Goal: Register for event/course

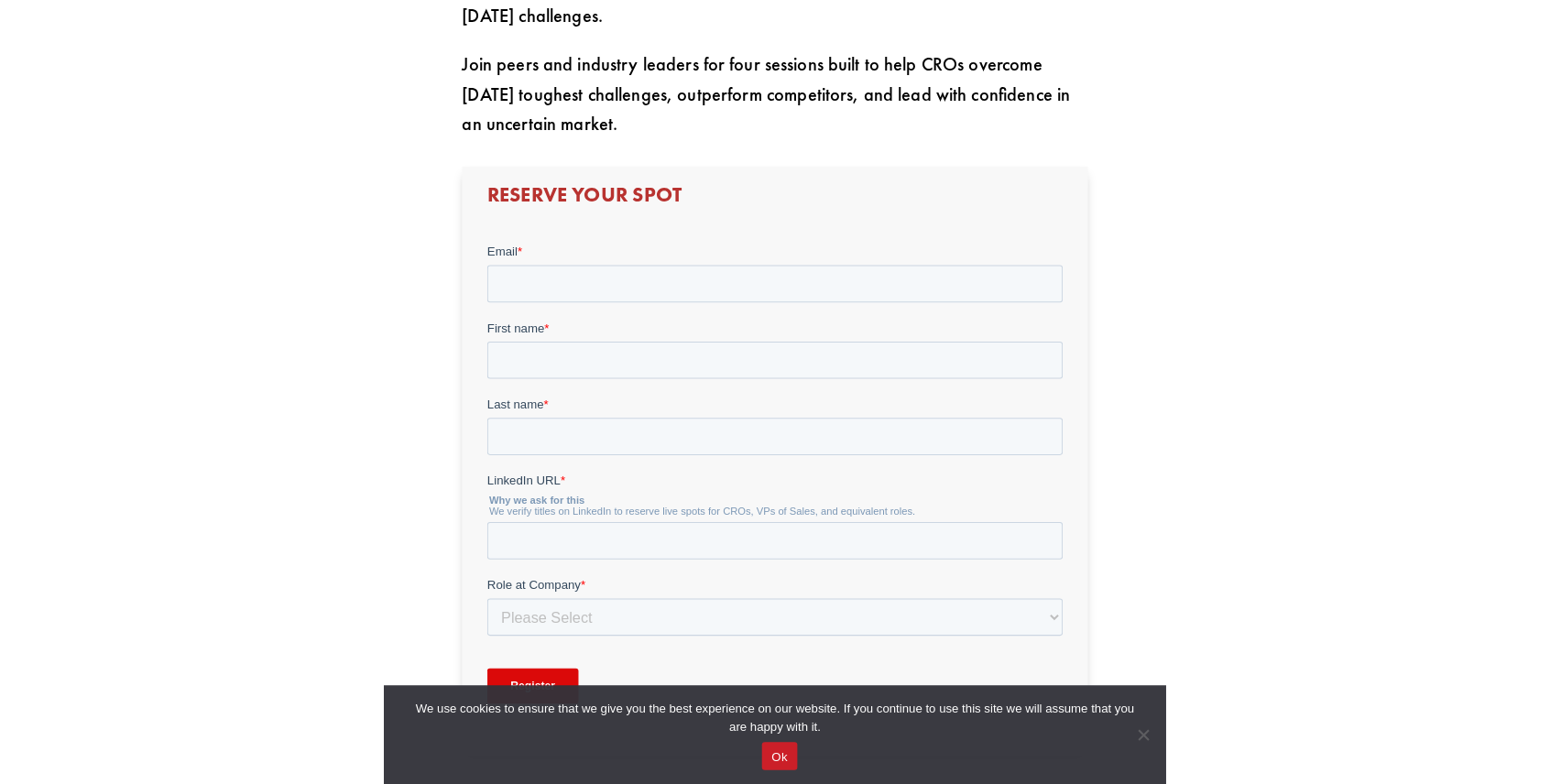
scroll to position [1007, 0]
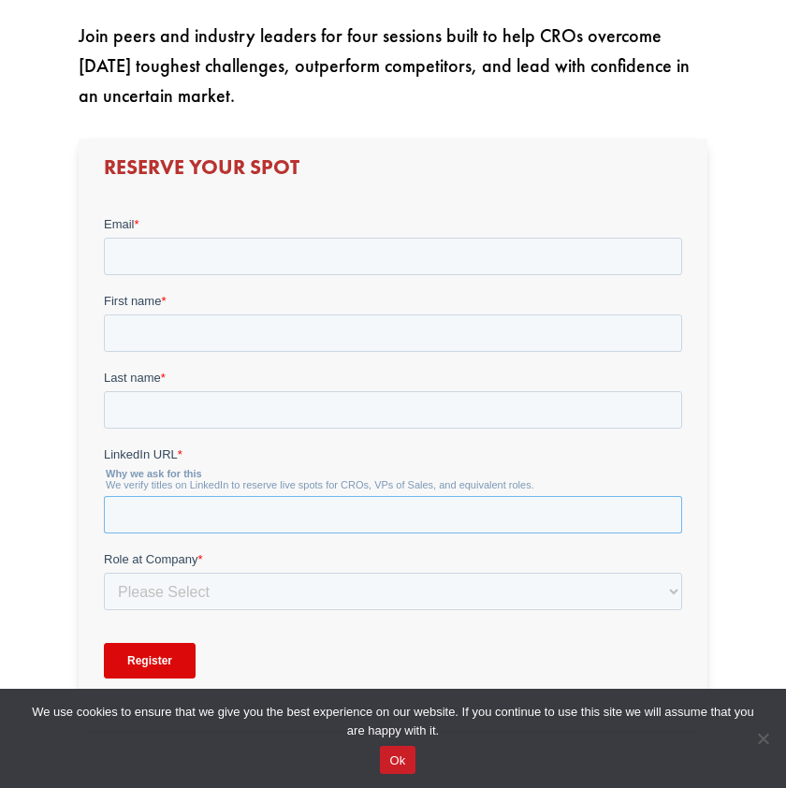
click at [300, 521] on input "LinkedIn URL *" at bounding box center [392, 514] width 578 height 37
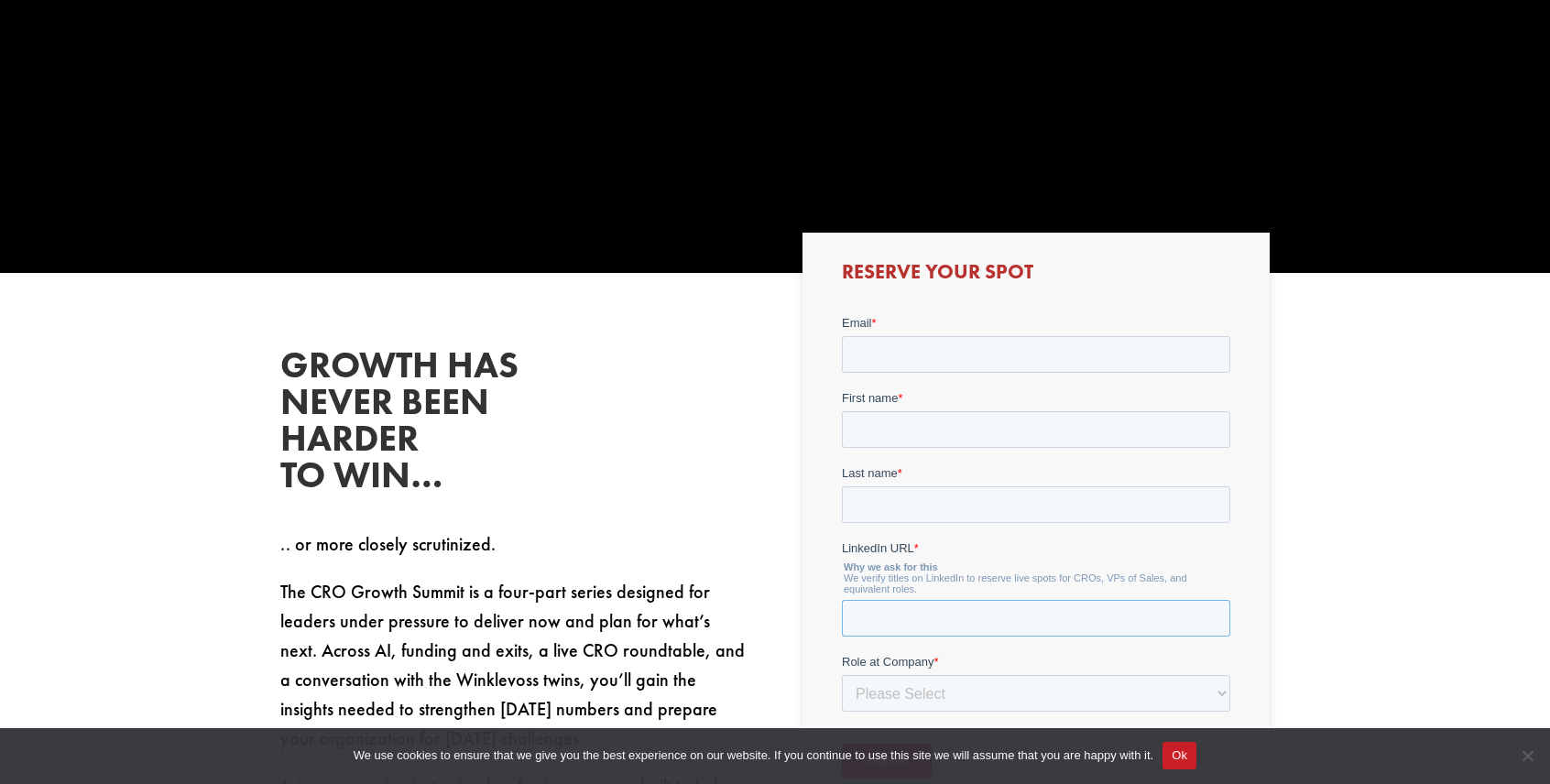
scroll to position [733, 0]
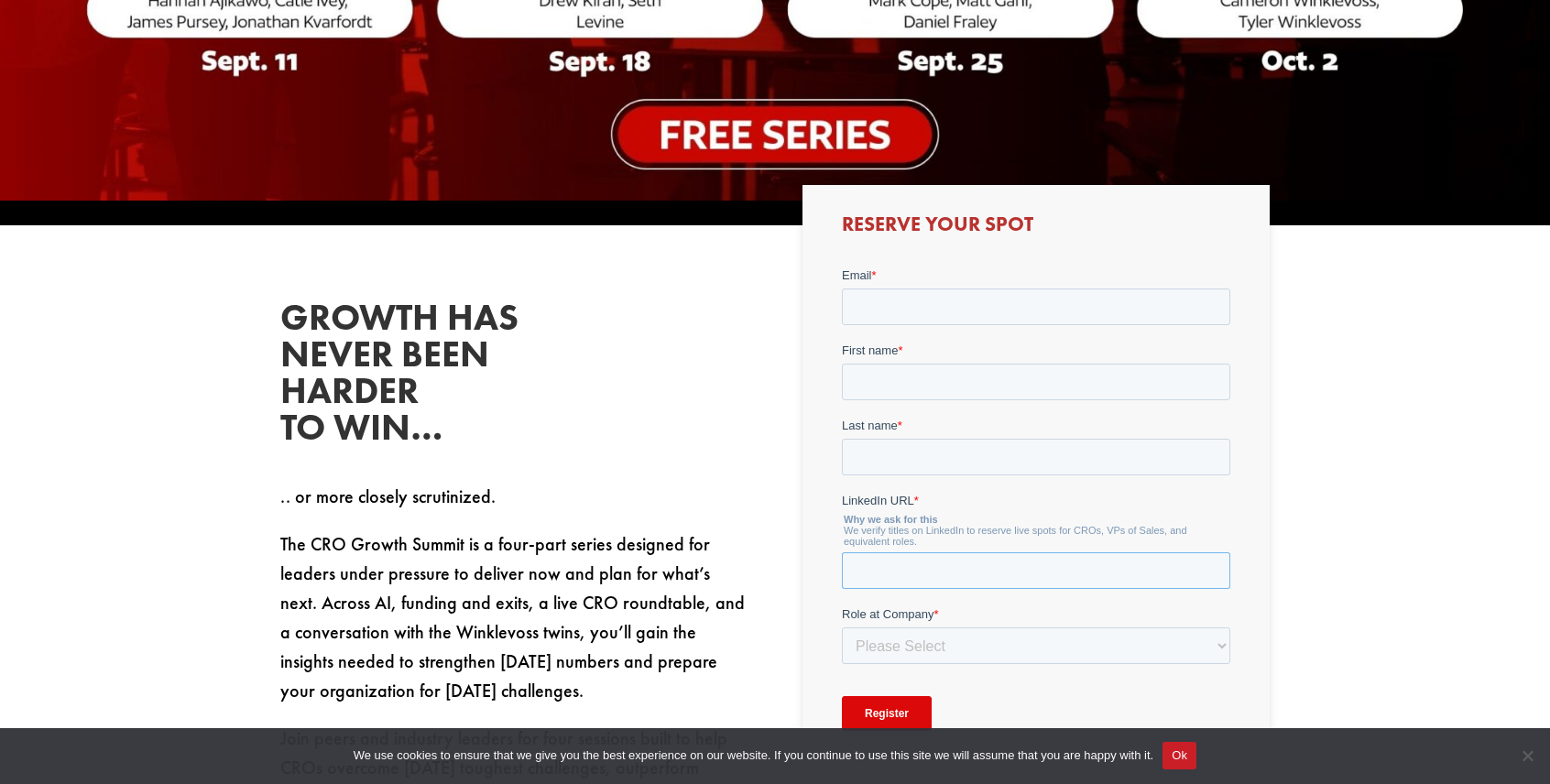
click at [769, 580] on input "LinkedIn URL *" at bounding box center [1035, 569] width 389 height 36
paste input "[URL][DOMAIN_NAME][PERSON_NAME]"
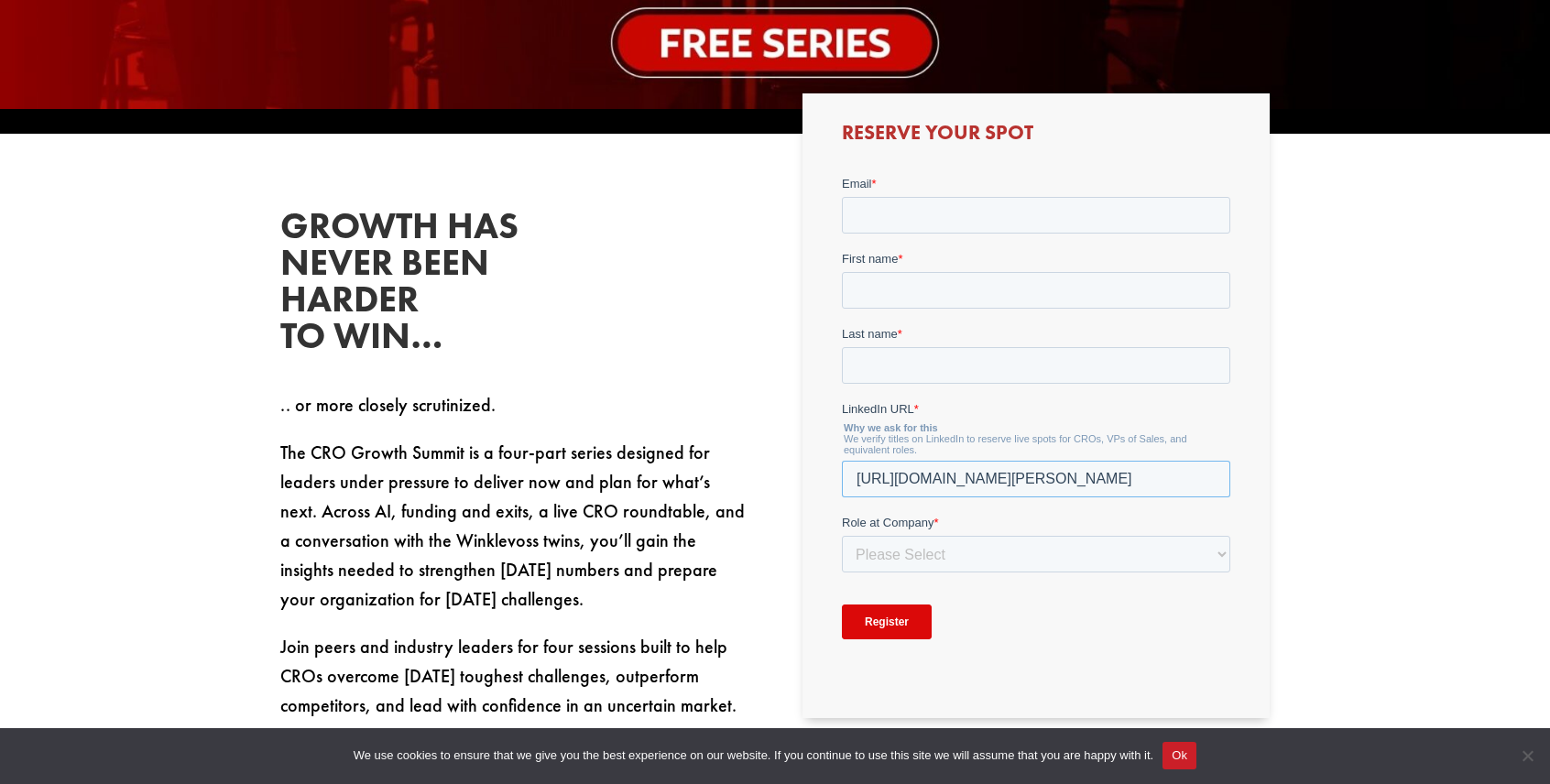
type input "[URL][DOMAIN_NAME][PERSON_NAME]"
click at [769, 565] on select "Please Select C-Level (CRO, CSO, etc) Senior Leadership (VP of Sales, VP of Ena…" at bounding box center [1035, 552] width 389 height 36
select select "Senior Leadership (VP of Sales, VP of Enablement, etc)"
click at [769, 534] on select "Please Select C-Level (CRO, CSO, etc) Senior Leadership (VP of Sales, VP of Ena…" at bounding box center [1035, 552] width 389 height 36
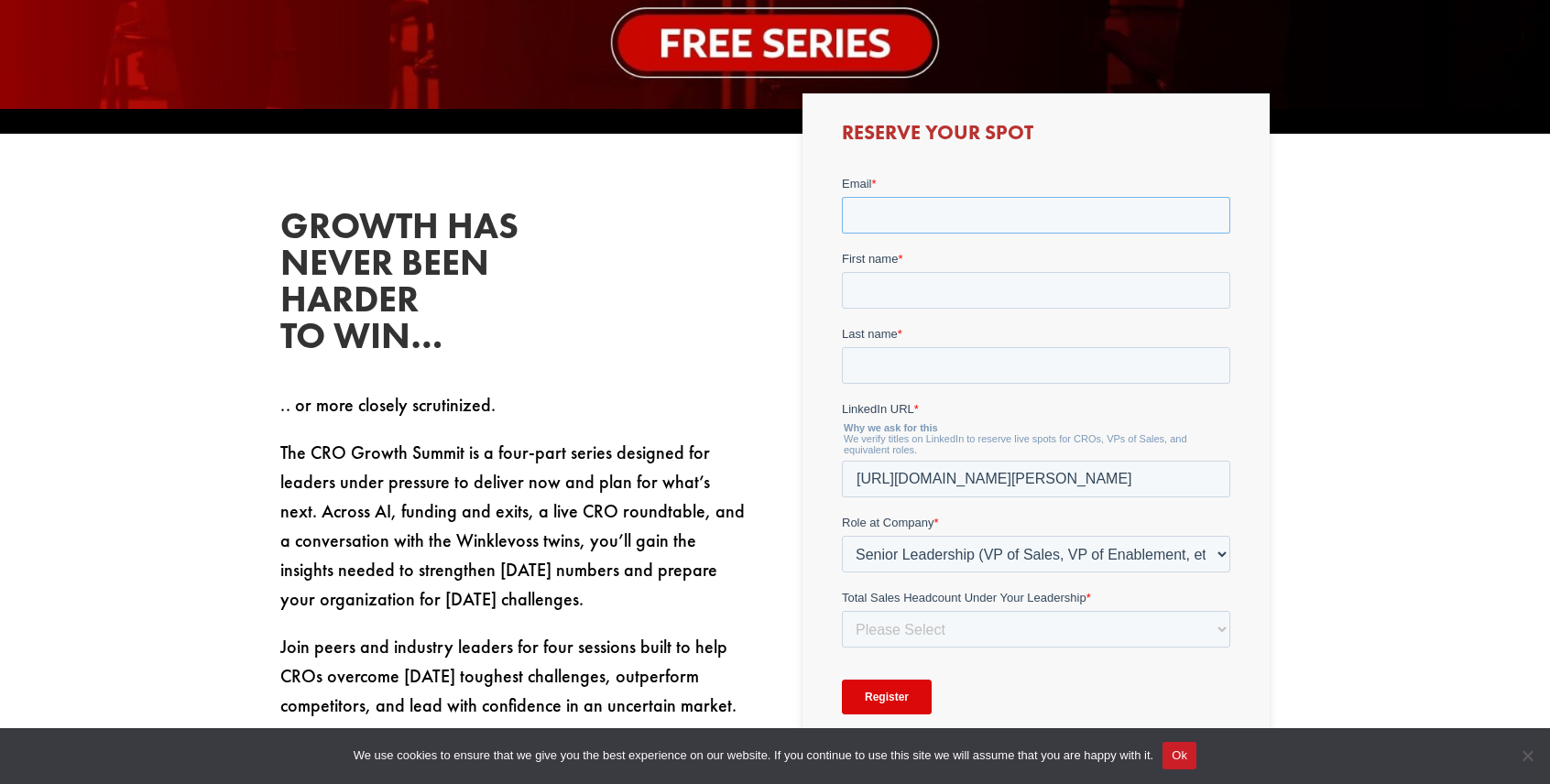
click at [769, 210] on input "Email *" at bounding box center [1035, 213] width 389 height 36
type input "f"
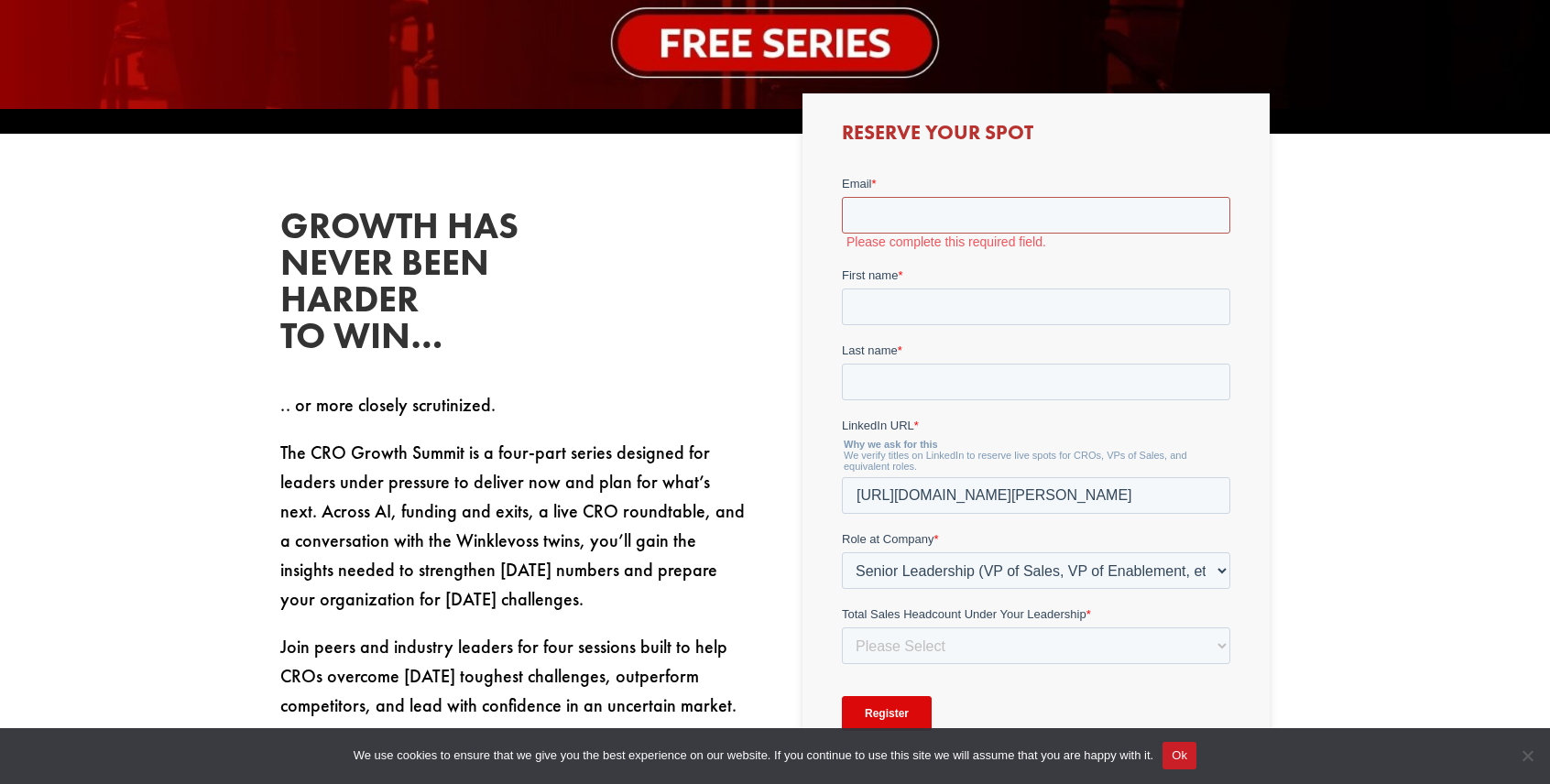
scroll to position [916, 0]
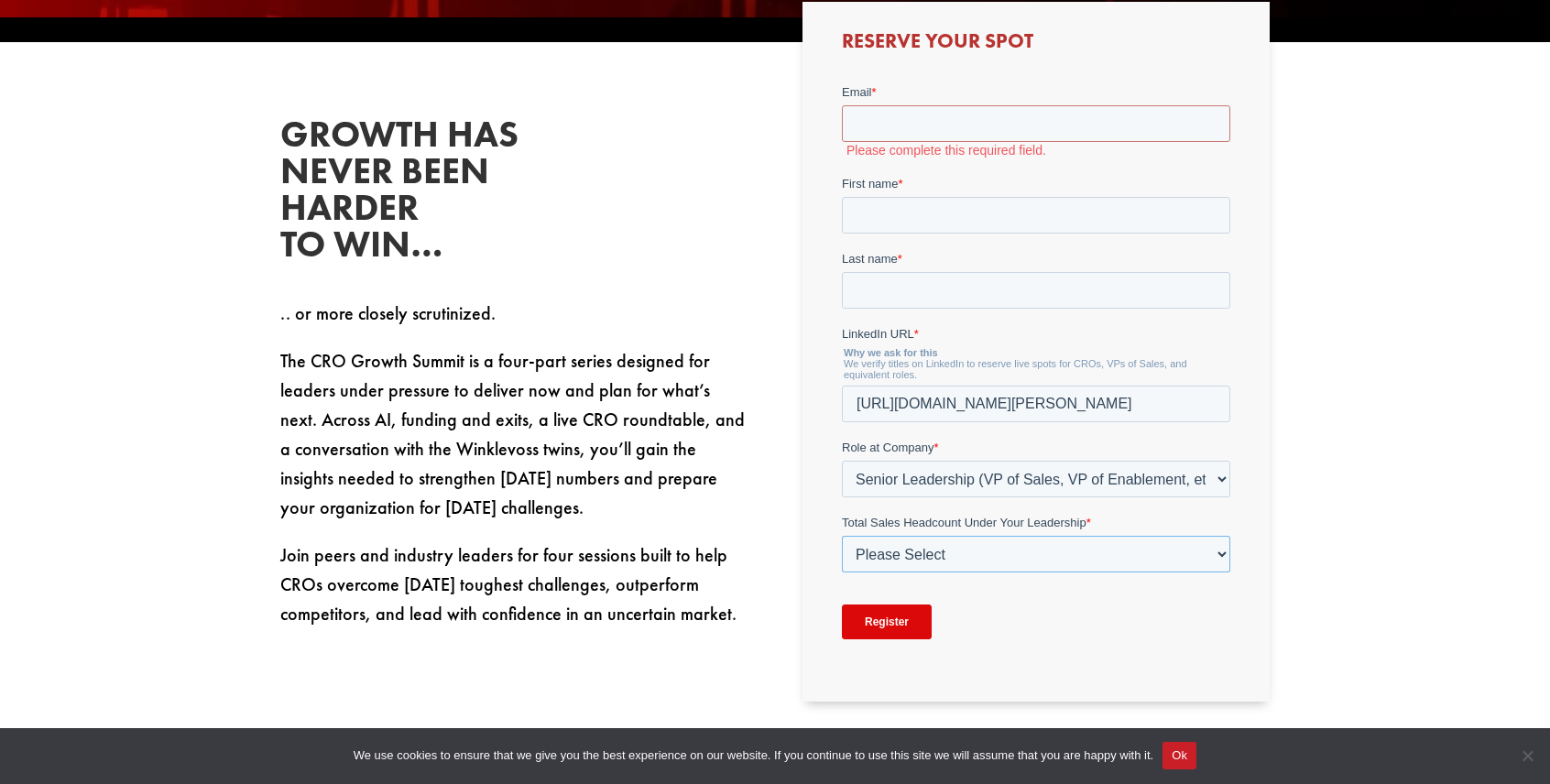
click at [769, 554] on select "Please Select Just Me 1-9 [PHONE_NUMBER] [PHONE_NUMBER]+" at bounding box center [1035, 552] width 389 height 36
select select "1-9"
click at [769, 534] on select "Please Select Just Me 1-9 [PHONE_NUMBER] [PHONE_NUMBER]+" at bounding box center [1035, 552] width 389 height 36
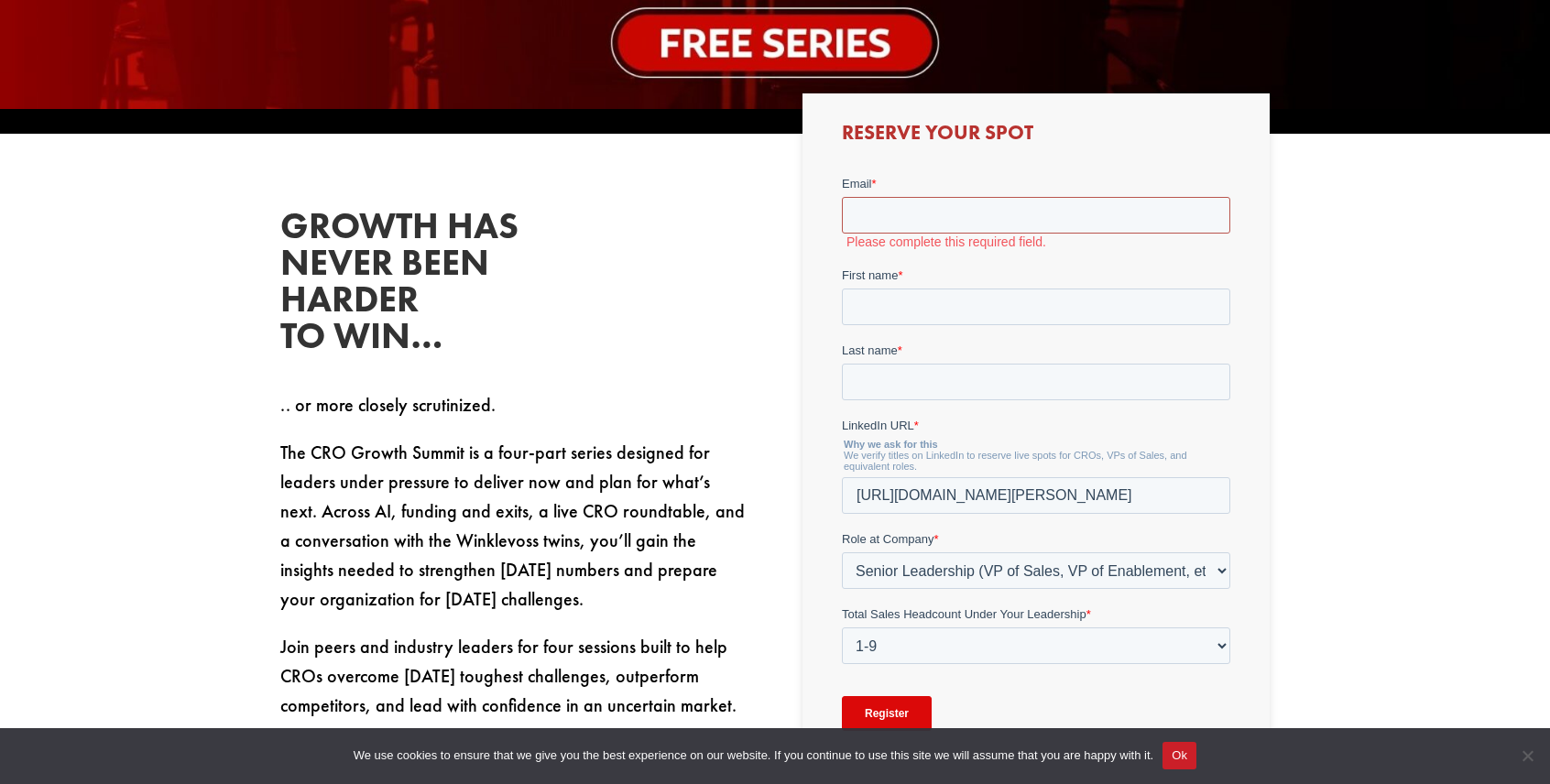
click at [769, 220] on input "Email *" at bounding box center [1035, 213] width 389 height 36
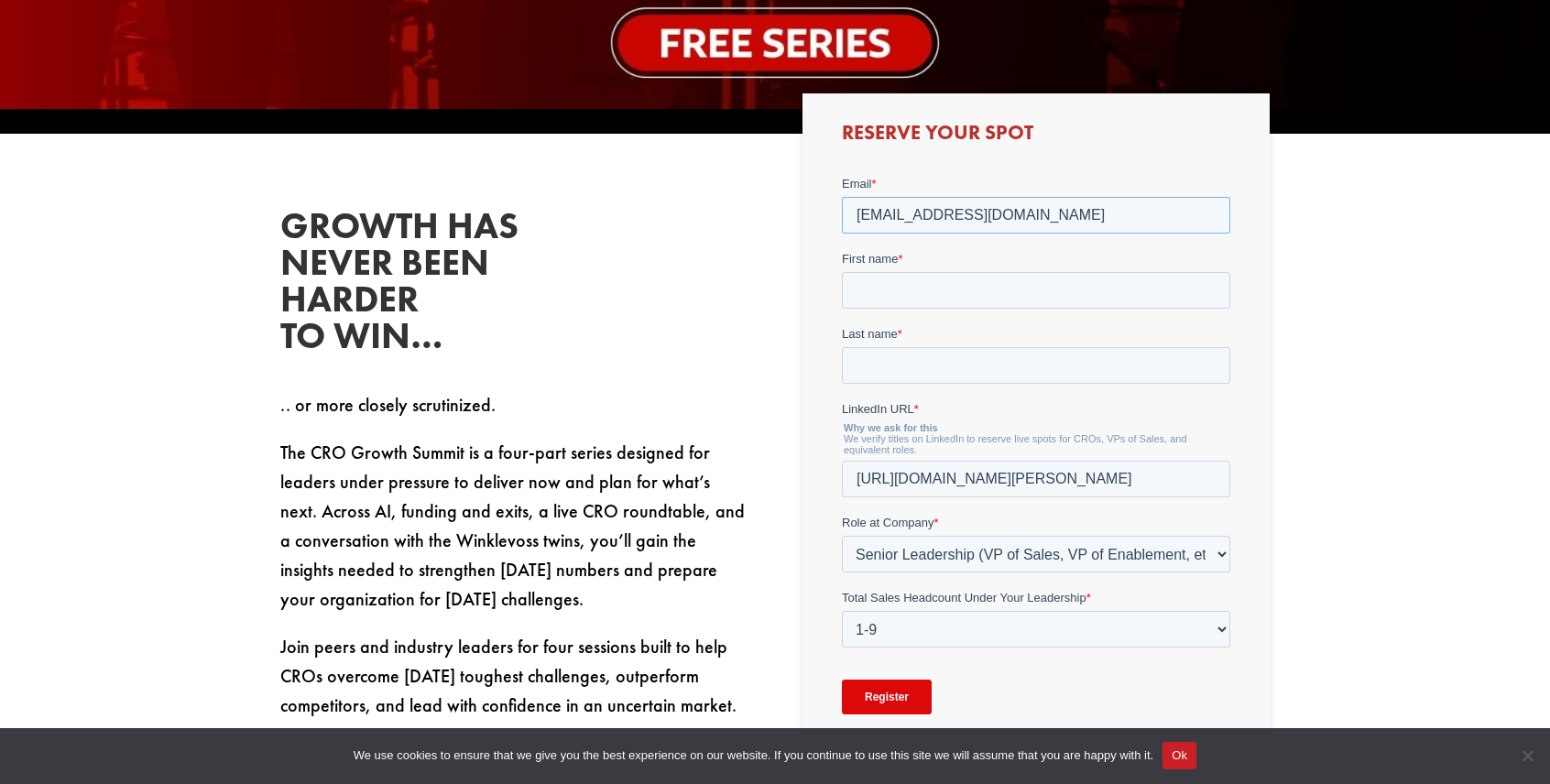
type input "[EMAIL_ADDRESS][DOMAIN_NAME]"
click at [769, 281] on input "First name *" at bounding box center [1035, 289] width 389 height 36
type input "[PERSON_NAME]"
type input "Masin"
click at [769, 328] on div "Reserve Your Spot" at bounding box center [1036, 443] width 467 height 701
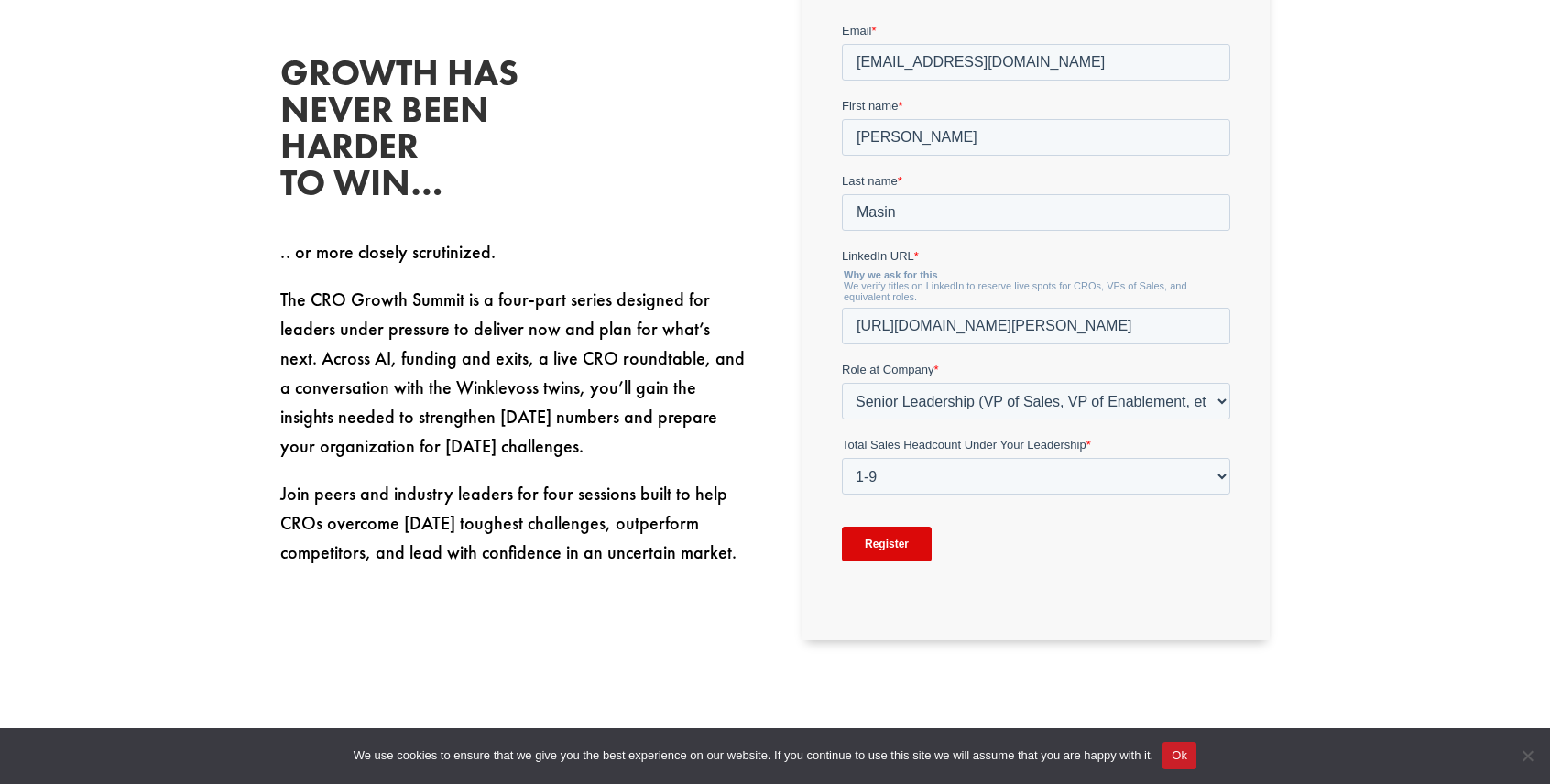
scroll to position [1007, 0]
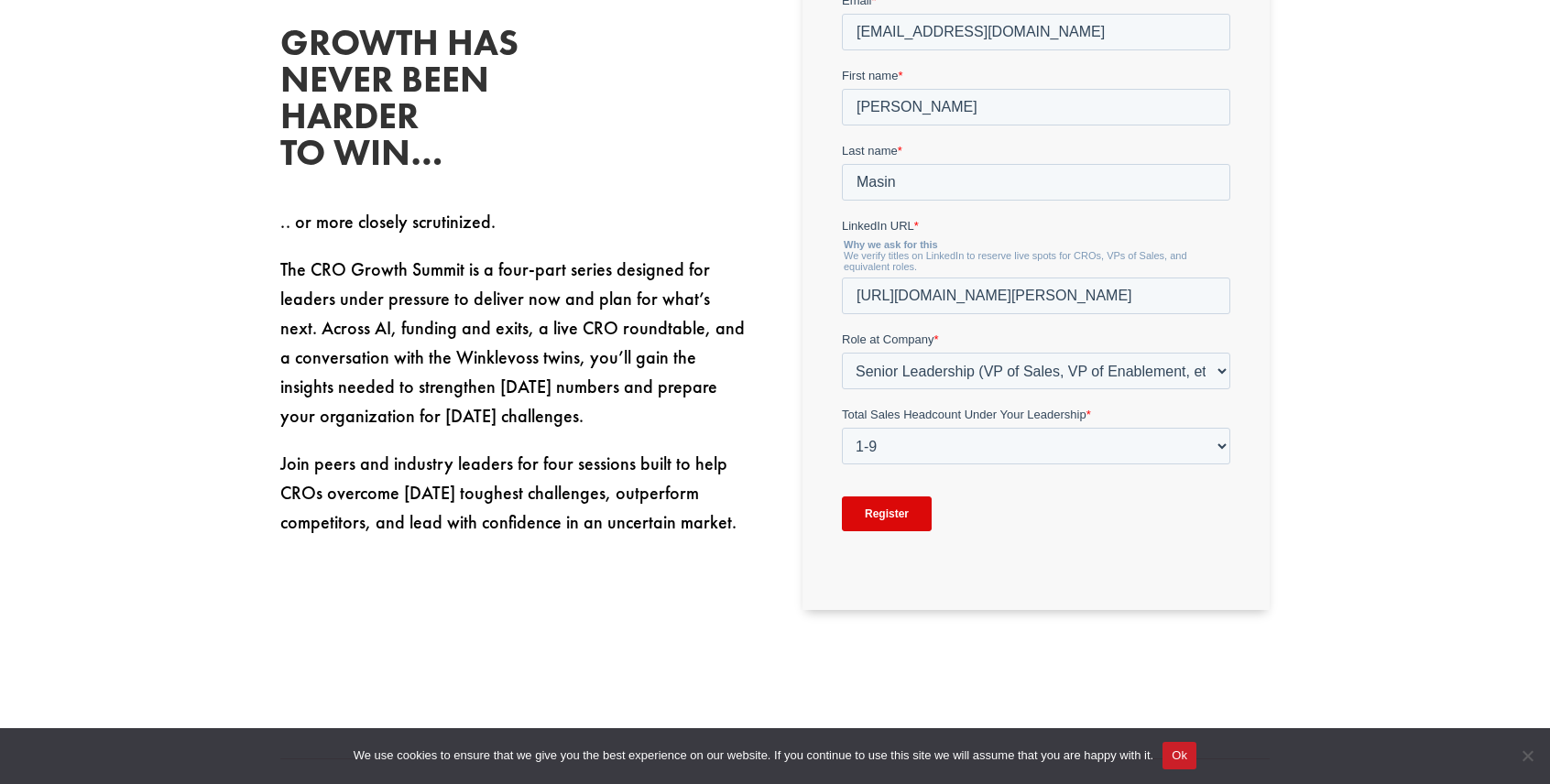
click at [769, 537] on div "Register" at bounding box center [1035, 513] width 389 height 66
click at [769, 511] on input "Register" at bounding box center [886, 514] width 90 height 35
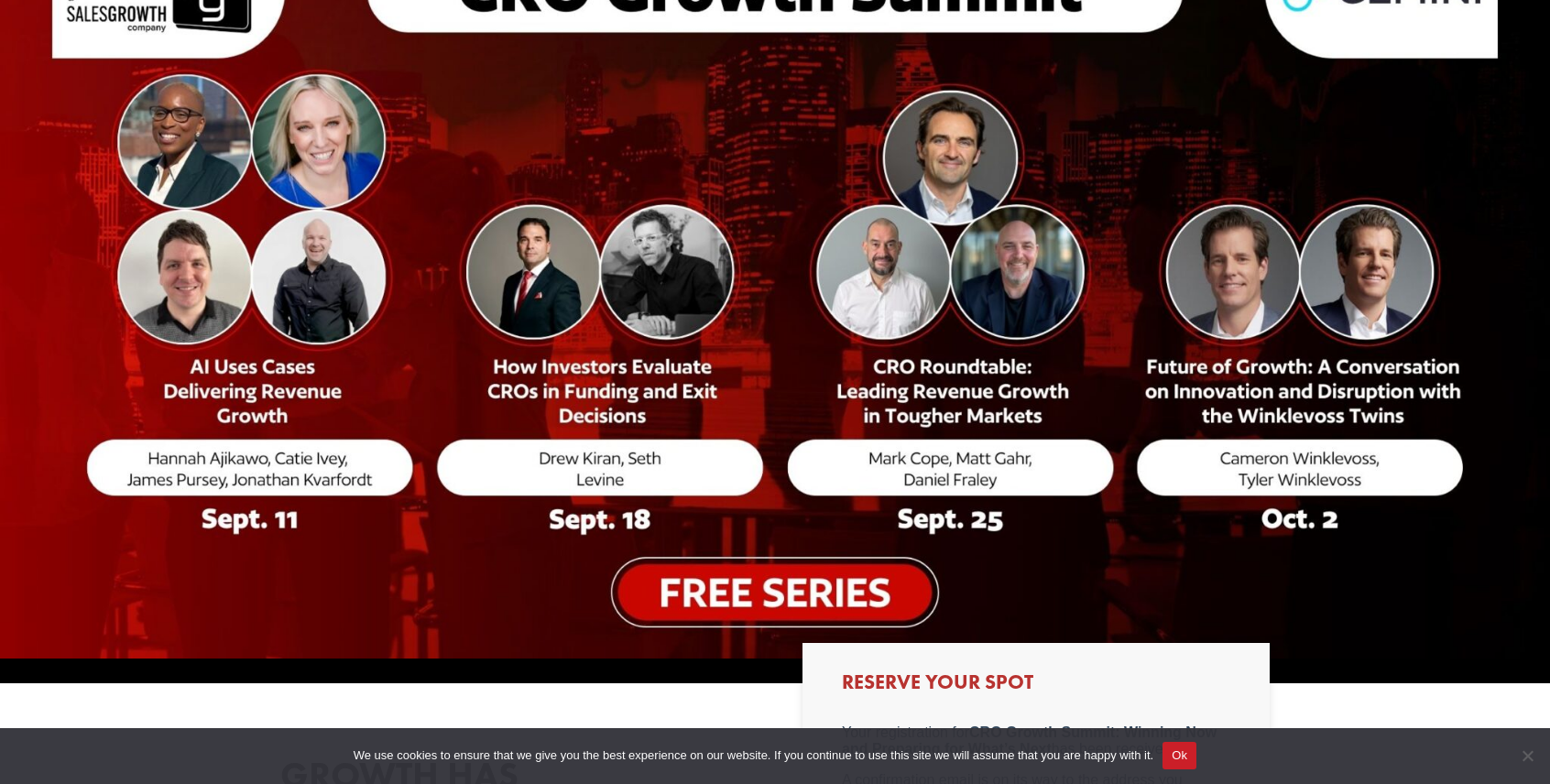
scroll to position [0, 0]
